Goal: Information Seeking & Learning: Learn about a topic

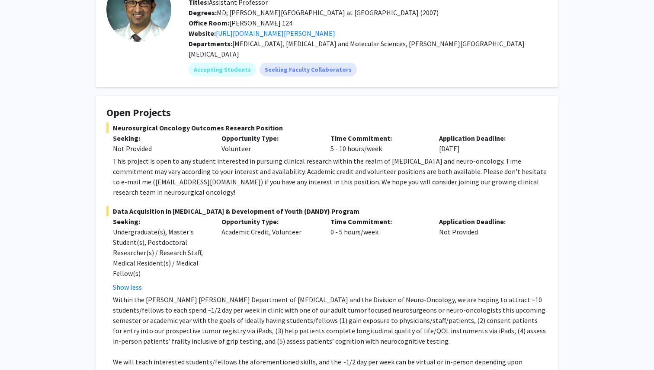
scroll to position [35, 0]
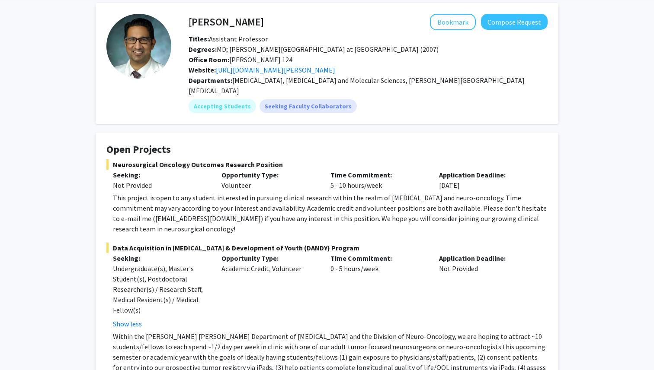
drag, startPoint x: 258, startPoint y: 25, endPoint x: 180, endPoint y: 26, distance: 77.8
click at [180, 26] on div "Raj Mukherjee Bookmark Compose Request Titles: Assistant Professor Degrees: MD;…" at bounding box center [359, 63] width 376 height 99
drag, startPoint x: 191, startPoint y: 26, endPoint x: 264, endPoint y: 23, distance: 72.7
click at [264, 23] on div "Raj Mukherjee Bookmark Compose Request" at bounding box center [368, 22] width 372 height 16
click at [264, 23] on div "Bookmark Compose Request" at bounding box center [406, 22] width 284 height 16
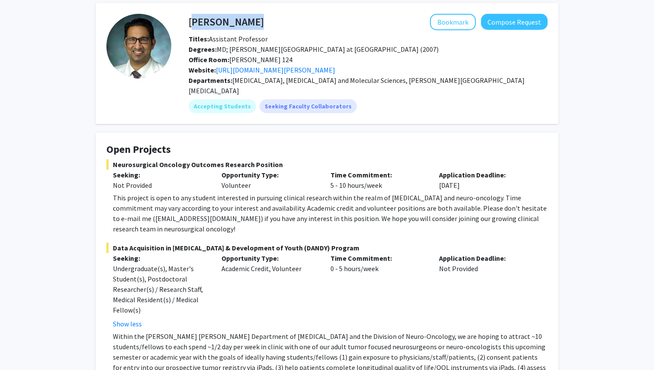
drag, startPoint x: 258, startPoint y: 23, endPoint x: 188, endPoint y: 23, distance: 69.6
click at [188, 23] on div "Raj Mukherjee Bookmark Compose Request" at bounding box center [368, 22] width 372 height 16
copy h4 "Raj Mukherjee"
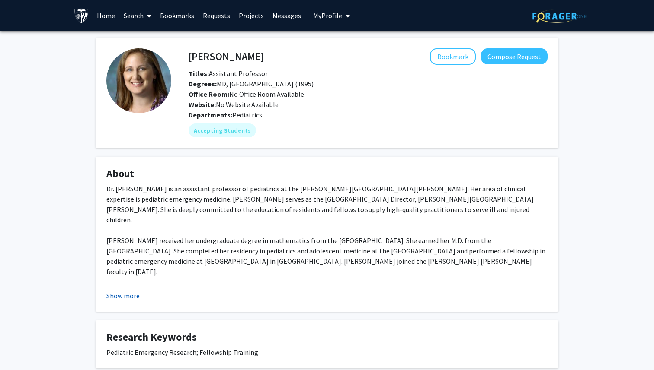
click at [135, 295] on button "Show more" at bounding box center [122, 296] width 33 height 10
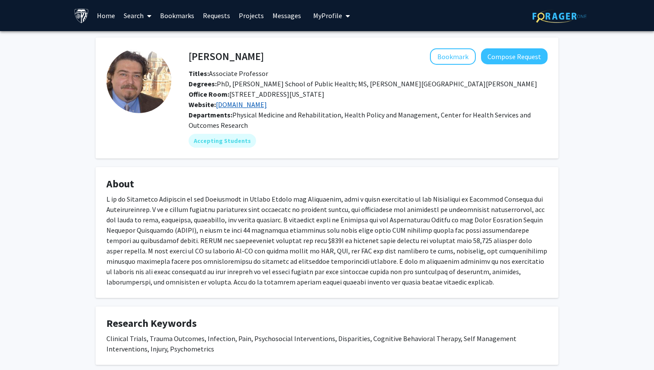
click at [232, 105] on link "[DOMAIN_NAME]" at bounding box center [241, 104] width 51 height 9
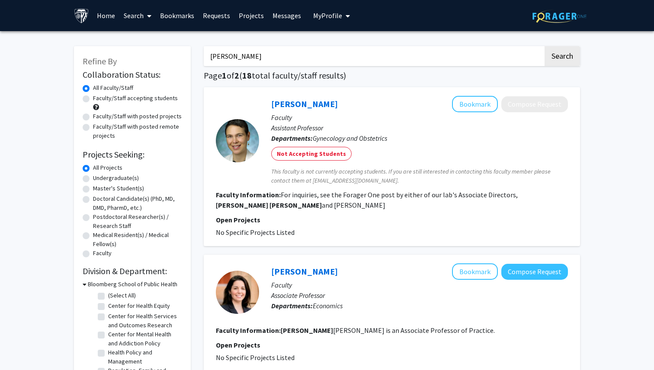
click at [110, 179] on label "Undergraduate(s)" at bounding box center [116, 178] width 46 height 9
click at [99, 179] on input "Undergraduate(s)" at bounding box center [96, 177] width 6 height 6
radio input "true"
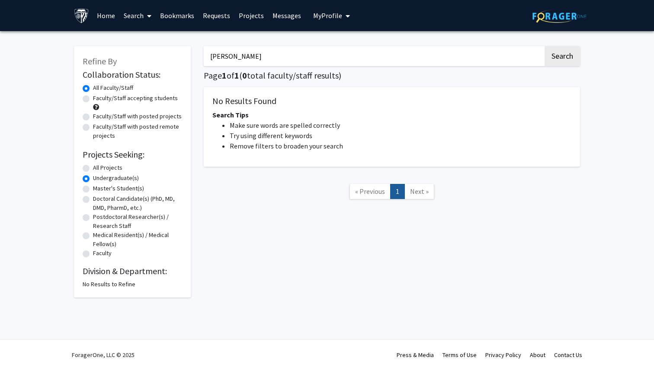
drag, startPoint x: 256, startPoint y: 55, endPoint x: 207, endPoint y: 55, distance: 48.8
click at [207, 55] on input "christina rivera" at bounding box center [373, 56] width 339 height 20
click at [318, 267] on div "Search Page 1 of 1 ( 0 total faculty/staff results) No Results Found Search Tip…" at bounding box center [391, 168] width 389 height 260
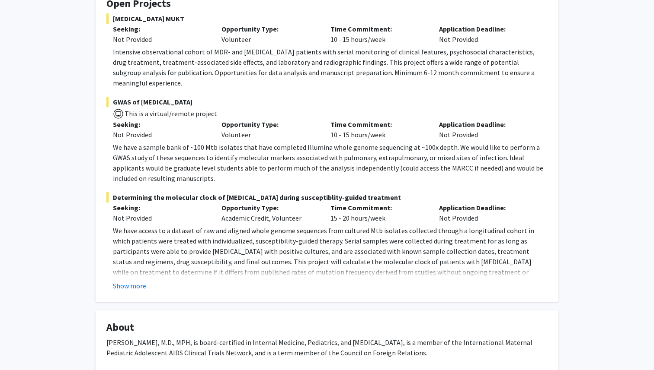
scroll to position [171, 0]
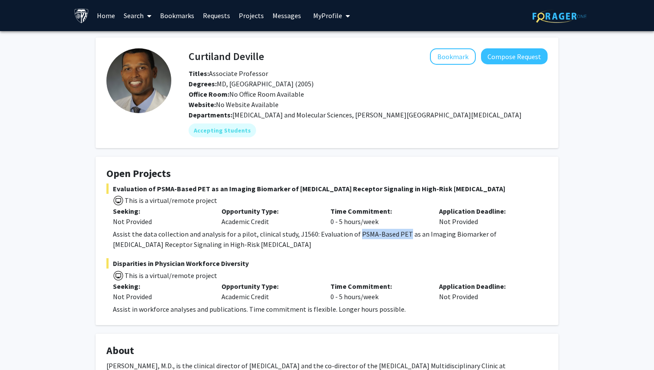
drag, startPoint x: 353, startPoint y: 234, endPoint x: 402, endPoint y: 234, distance: 48.4
click at [402, 234] on div "Assist the data collection and analysis for a pilot, clinical study, J1560: Eva…" at bounding box center [330, 239] width 434 height 21
copy div "PSMA-Based PET"
drag, startPoint x: 264, startPoint y: 59, endPoint x: 188, endPoint y: 58, distance: 75.6
click at [188, 58] on div "Curtiland Deville Bookmark Compose Request" at bounding box center [368, 56] width 372 height 16
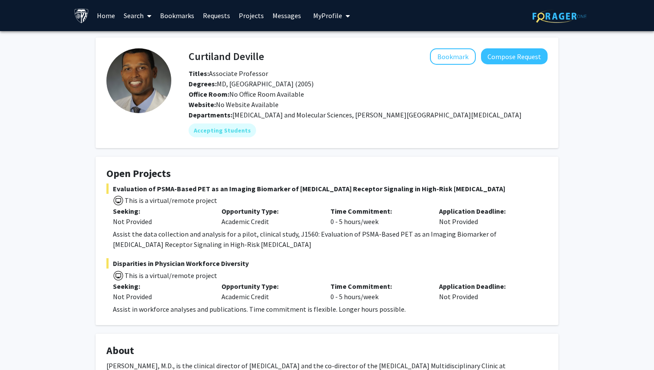
drag, startPoint x: 190, startPoint y: 54, endPoint x: 262, endPoint y: 54, distance: 71.8
click at [262, 54] on h4 "Curtiland Deville" at bounding box center [226, 56] width 76 height 16
copy h4 "Curtiland Deville"
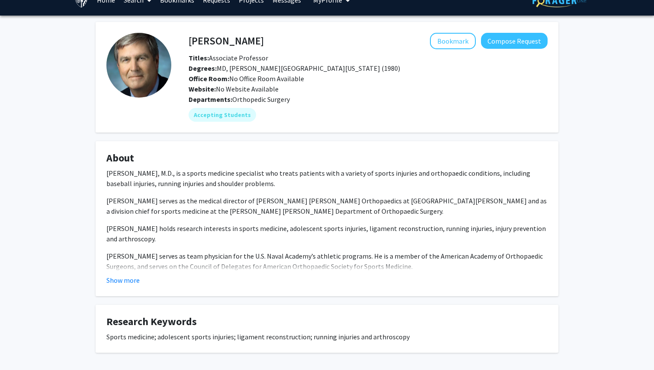
scroll to position [2, 0]
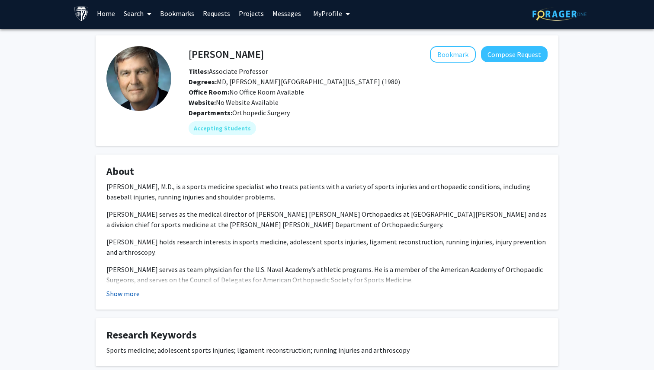
click at [127, 293] on button "Show more" at bounding box center [122, 294] width 33 height 10
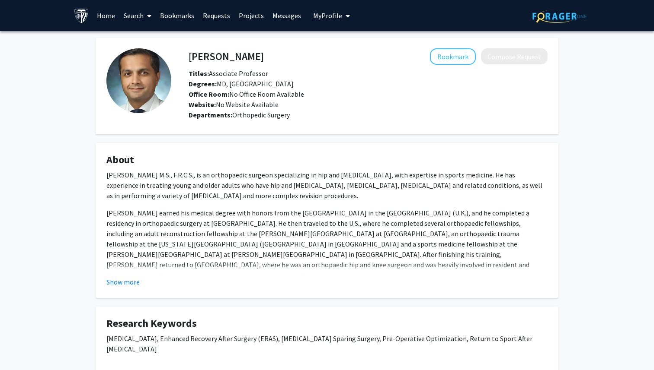
click at [125, 289] on fg-card "About Nirav K. Patel, M.D., M.S., F.R.C.S., is an orthopaedic surgeon specializ…" at bounding box center [327, 220] width 462 height 155
click at [124, 285] on button "Show more" at bounding box center [122, 282] width 33 height 10
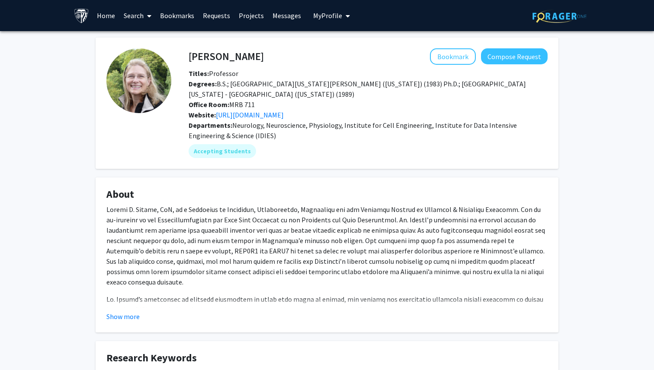
click at [283, 109] on div "Office Room: MRB 711" at bounding box center [368, 104] width 372 height 10
click at [283, 114] on link "https://www.thedawsonlab.org/" at bounding box center [250, 115] width 68 height 9
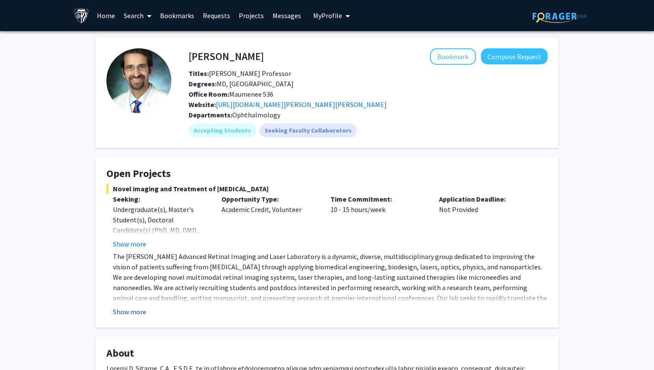
click at [135, 311] on button "Show more" at bounding box center [129, 312] width 33 height 10
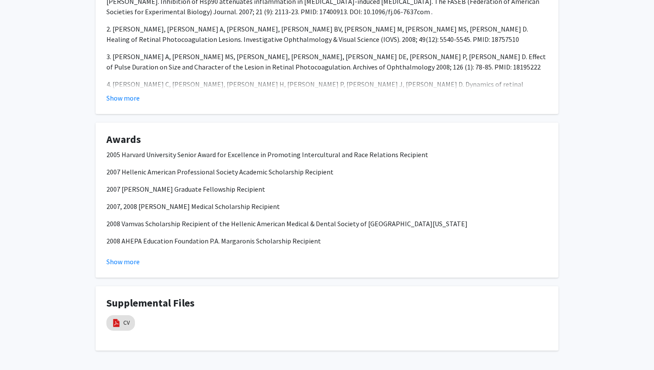
scroll to position [793, 0]
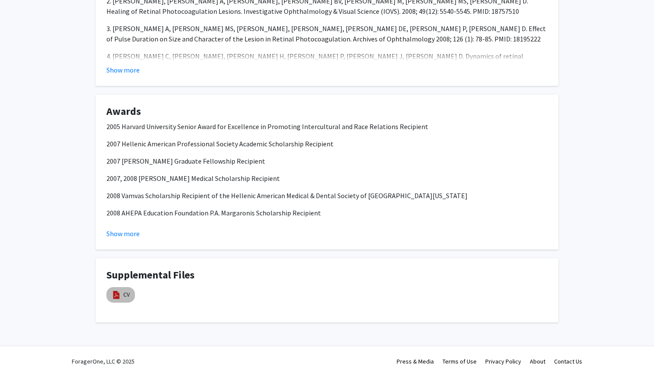
click at [127, 290] on mat-chip "CV" at bounding box center [120, 295] width 29 height 16
click at [124, 298] on link "CV" at bounding box center [126, 294] width 6 height 9
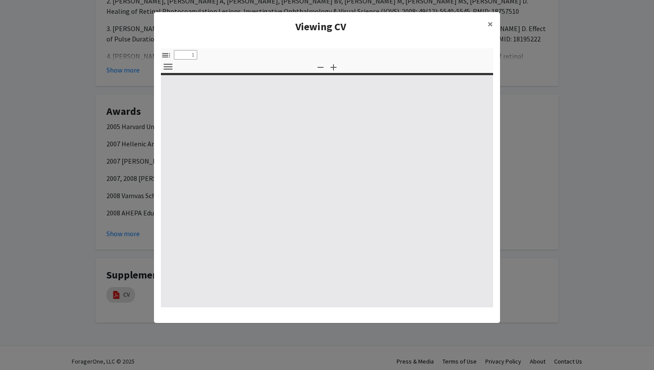
select select "custom"
type input "0"
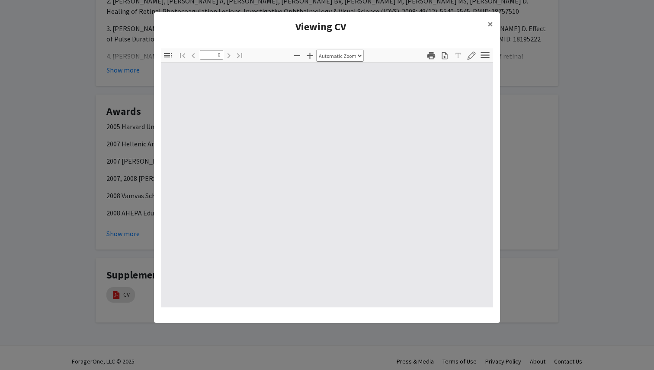
select select "custom"
type input "1"
select select "auto"
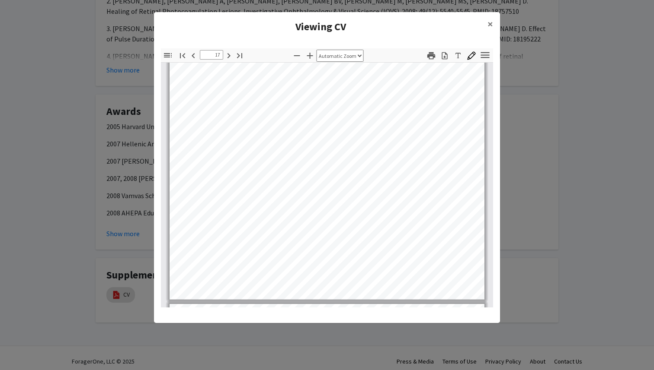
scroll to position [6722, 0]
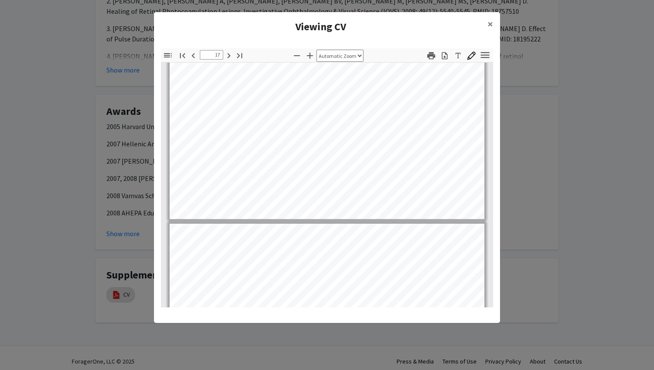
type input "18"
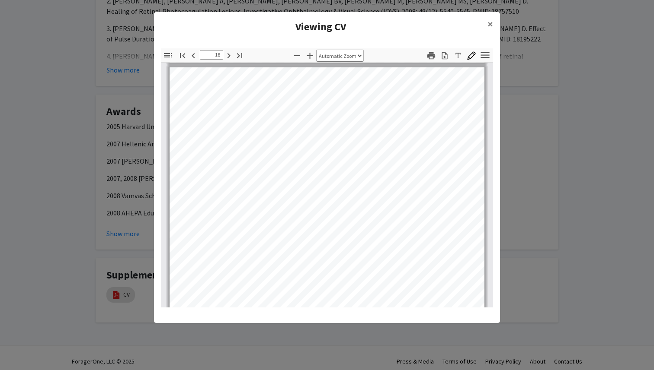
scroll to position [7076, 0]
click at [480, 19] on h4 "Viewing CV" at bounding box center [320, 27] width 319 height 16
click at [487, 20] on span "×" at bounding box center [490, 23] width 6 height 13
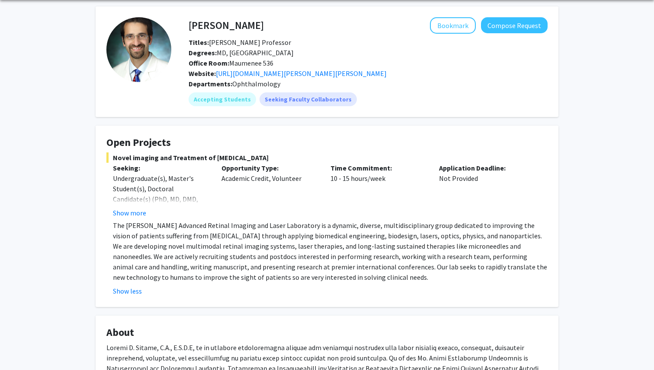
scroll to position [0, 0]
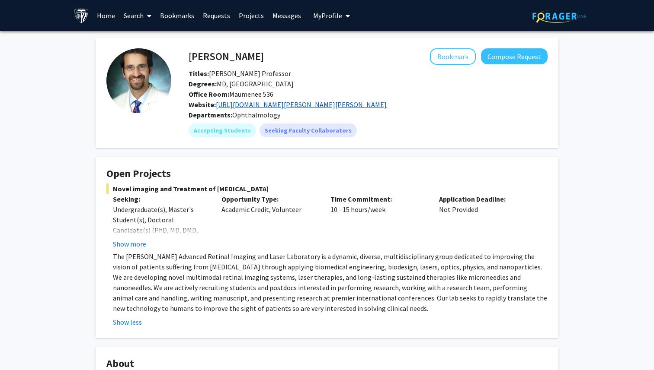
click at [322, 102] on link "https://www.hopkinsmedicine.org/wilmer/research/retina/paulus-lab" at bounding box center [301, 104] width 171 height 9
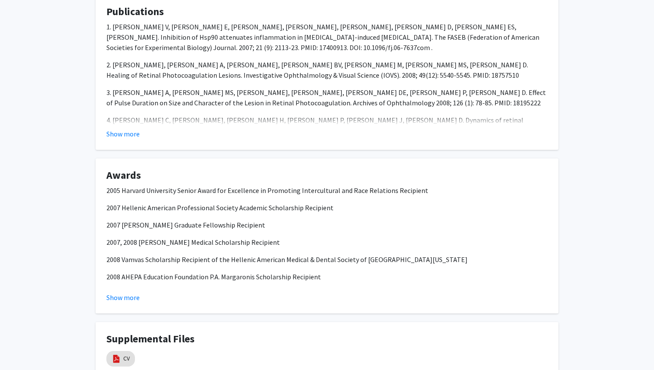
scroll to position [799, 0]
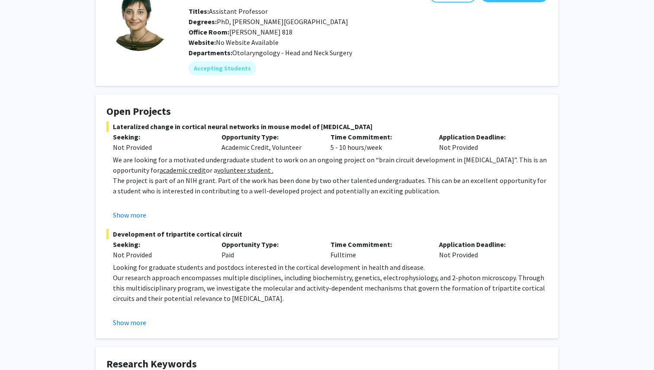
scroll to position [62, 0]
